Goal: Information Seeking & Learning: Learn about a topic

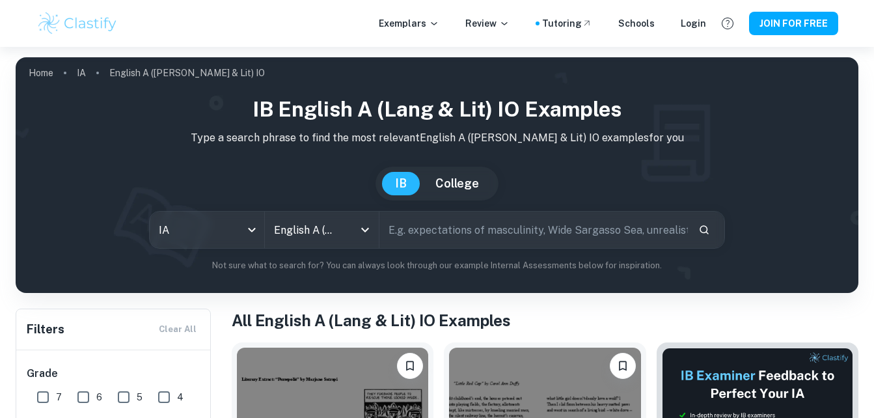
scroll to position [247, 0]
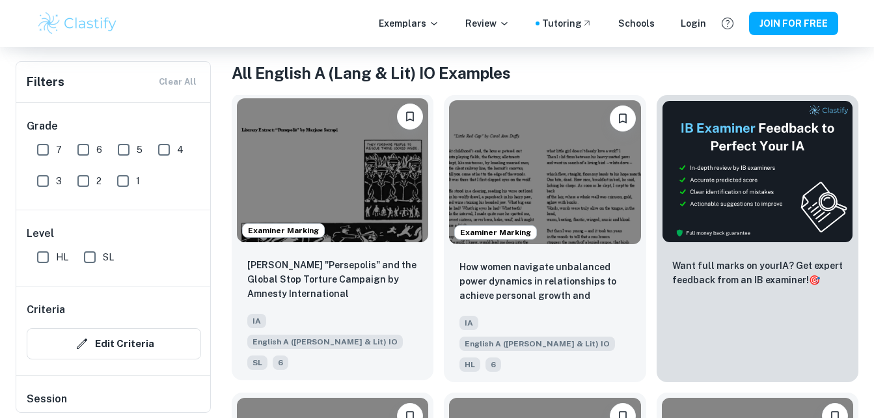
drag, startPoint x: 0, startPoint y: 0, endPoint x: 366, endPoint y: 197, distance: 415.9
click at [366, 197] on img at bounding box center [332, 170] width 191 height 144
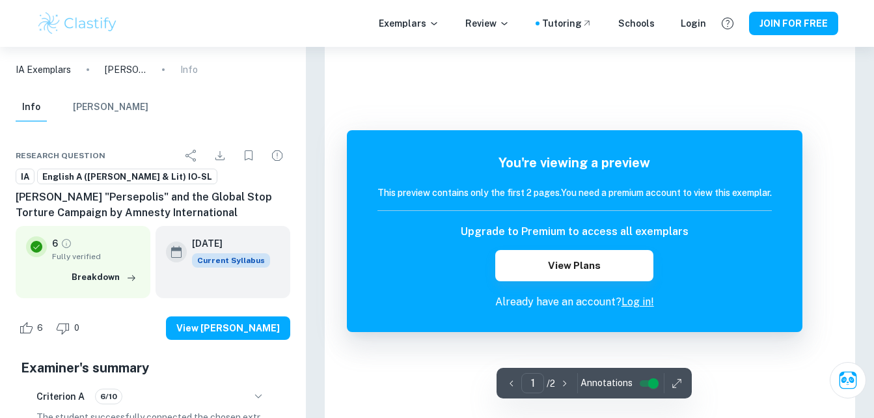
scroll to position [385, 0]
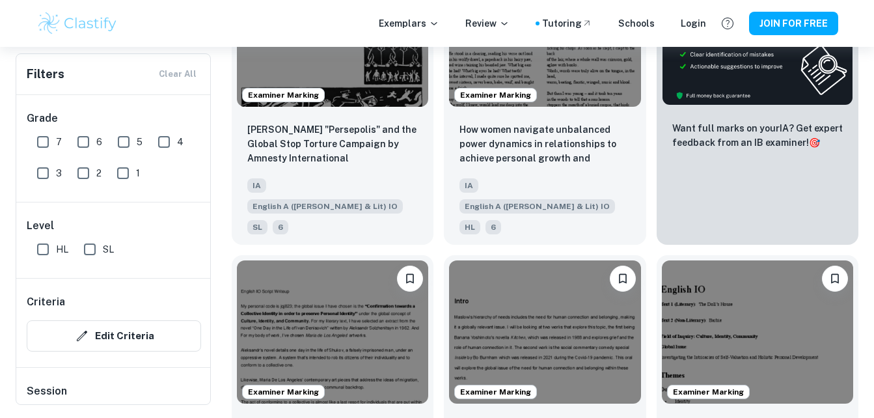
scroll to position [247, 0]
